Goal: Navigation & Orientation: Find specific page/section

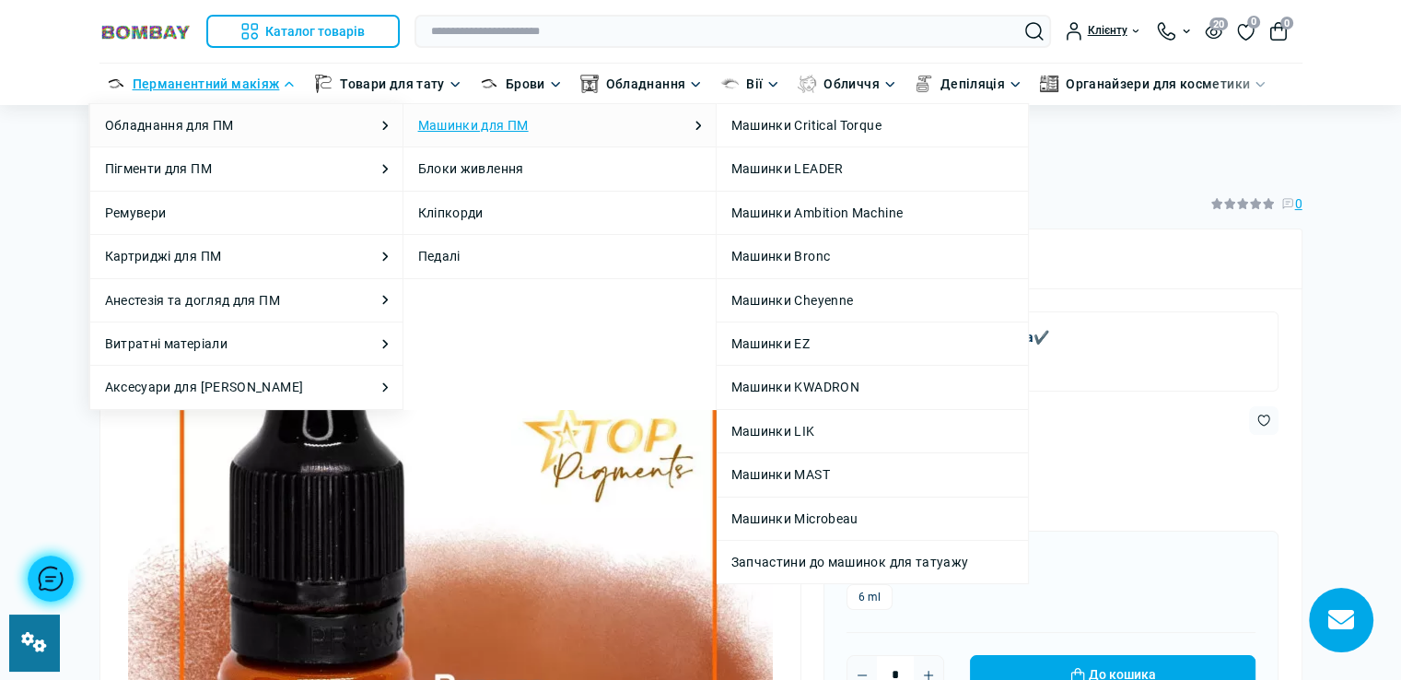
click at [449, 118] on link "Машинки для ПМ" at bounding box center [473, 125] width 111 height 20
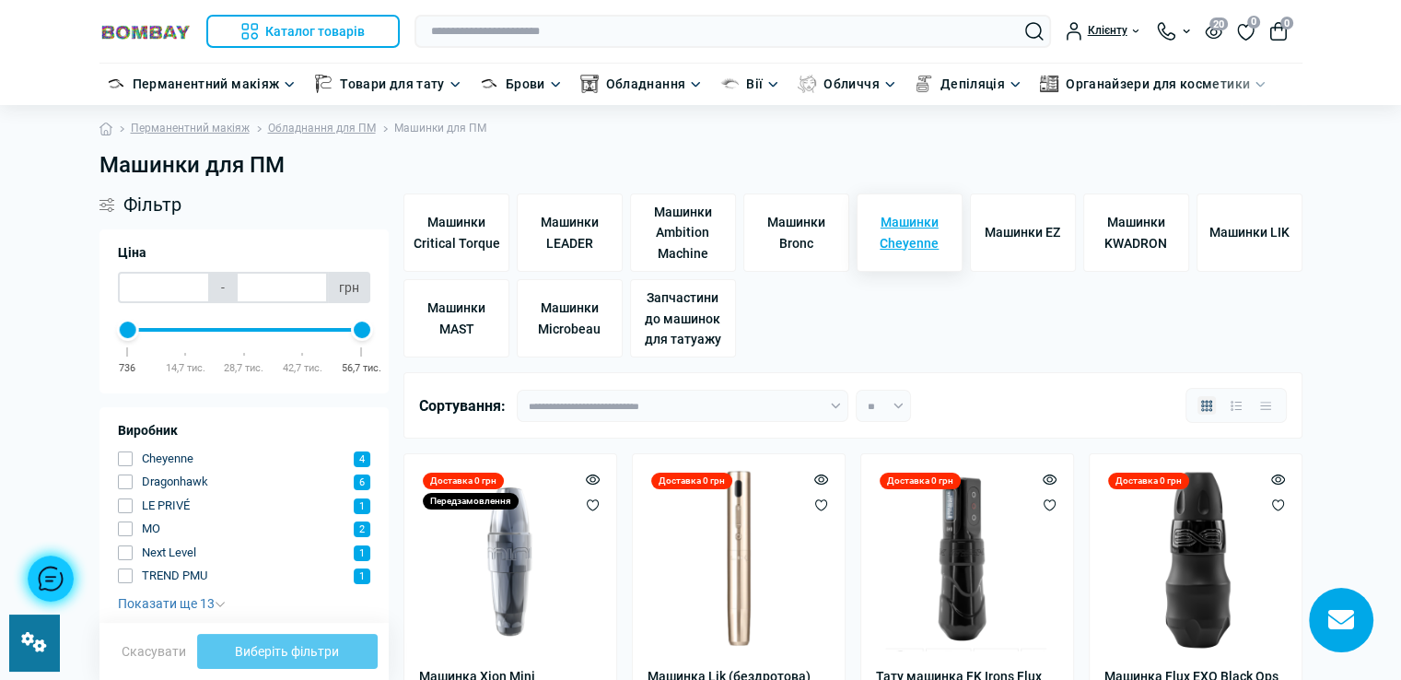
click at [903, 232] on span "Машинки Cheyenne" at bounding box center [909, 232] width 89 height 41
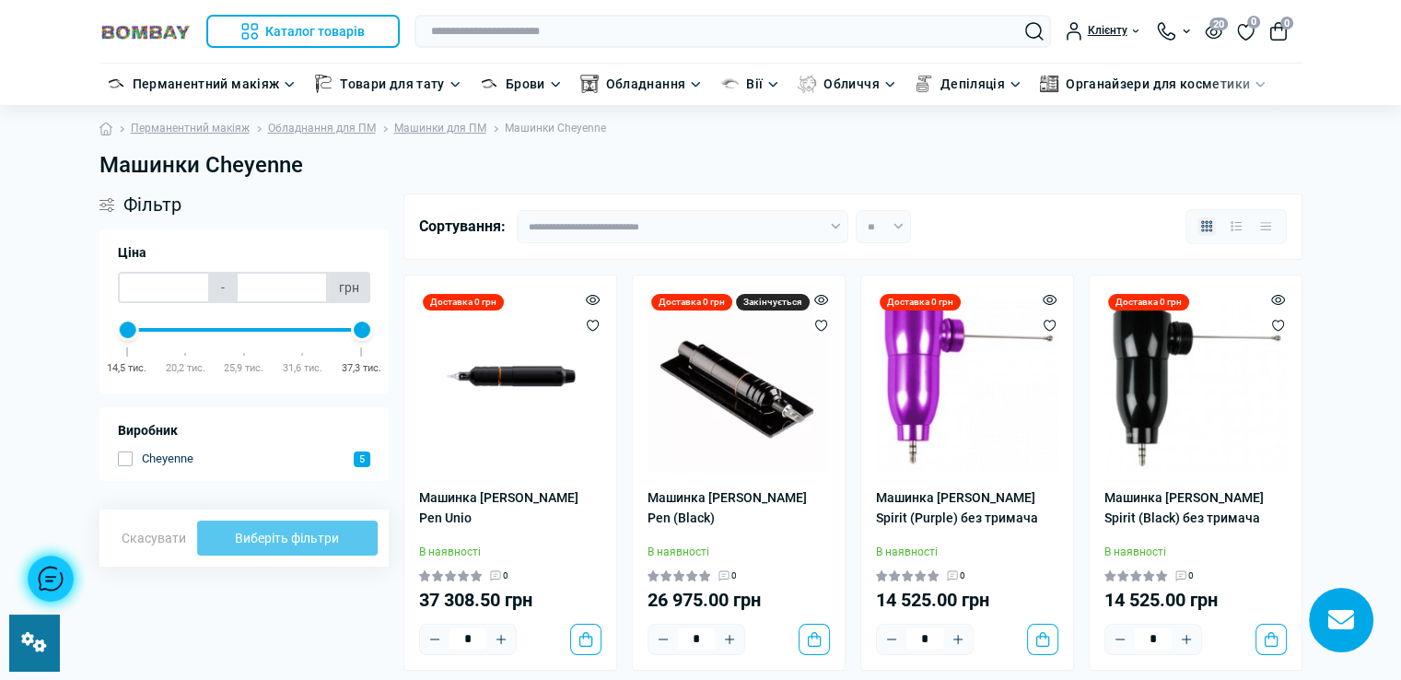
click at [204, 167] on h1 "Машинки Cheyenne" at bounding box center [700, 165] width 1203 height 27
drag, startPoint x: 99, startPoint y: 163, endPoint x: 320, endPoint y: 171, distance: 220.3
click at [320, 171] on h1 "Машинки Cheyenne" at bounding box center [700, 165] width 1203 height 27
copy h1 "Машинки Cheyenne"
